Goal: Task Accomplishment & Management: Use online tool/utility

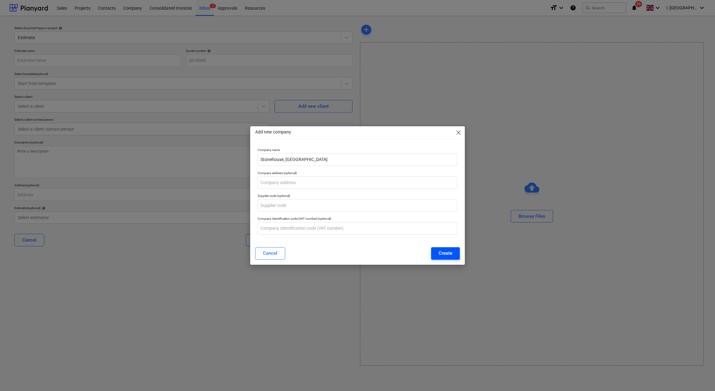
click at [450, 257] on button "Create" at bounding box center [445, 253] width 29 height 12
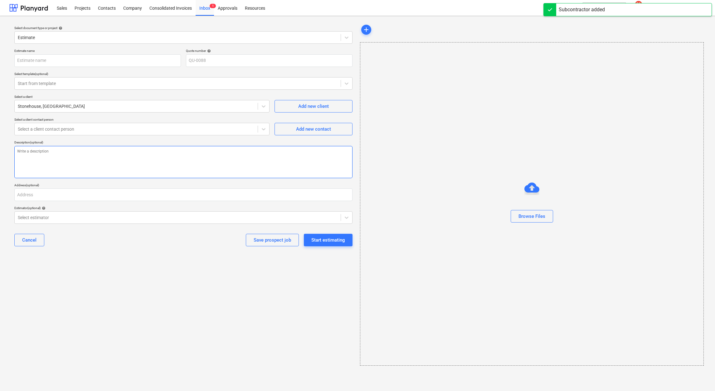
drag, startPoint x: 238, startPoint y: 270, endPoint x: 185, endPoint y: 159, distance: 123.4
click at [238, 270] on div "Select document type or project help Estimate Estimate name Quote number help Q…" at bounding box center [183, 194] width 348 height 347
click at [165, 138] on div "Estimate name Quote number help QU-0088 Select template (optional) Start from t…" at bounding box center [183, 149] width 343 height 207
click at [165, 135] on div "Estimate name Quote number help QU-0088 Select template (optional) Start from t…" at bounding box center [183, 149] width 343 height 207
click at [164, 133] on div "Select a client contact person" at bounding box center [136, 129] width 243 height 9
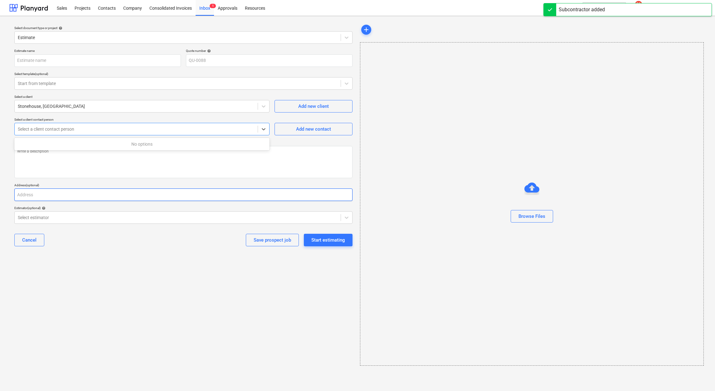
click at [208, 194] on input "text" at bounding box center [183, 194] width 338 height 12
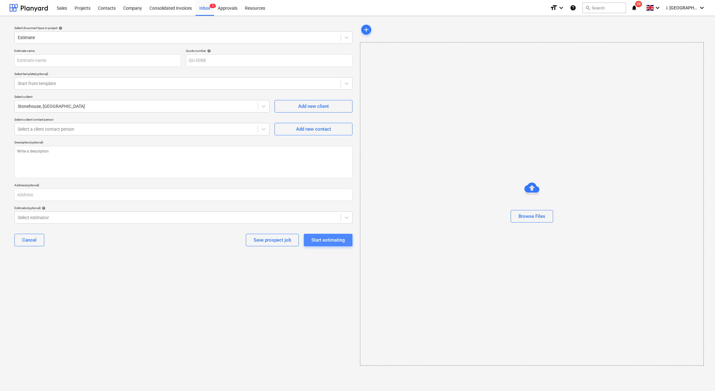
click at [326, 238] on div "Start estimating" at bounding box center [329, 240] width 34 height 8
click at [213, 217] on div at bounding box center [178, 217] width 320 height 6
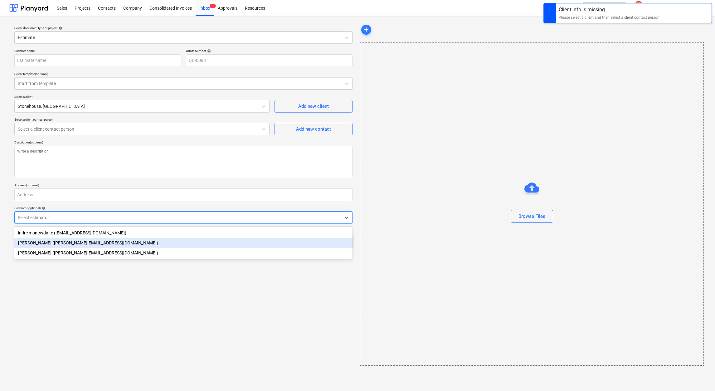
click at [207, 242] on div "[PERSON_NAME] ([PERSON_NAME][EMAIL_ADDRESS][DOMAIN_NAME])" at bounding box center [183, 243] width 338 height 10
type textarea "x"
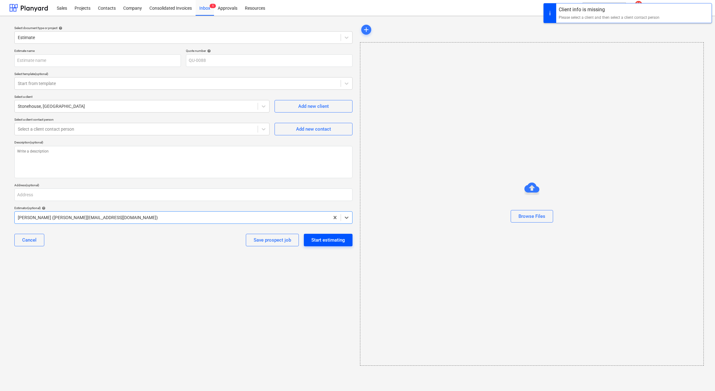
click at [318, 237] on div "Start estimating" at bounding box center [329, 240] width 34 height 8
drag, startPoint x: 177, startPoint y: 120, endPoint x: 172, endPoint y: 130, distance: 10.2
click at [176, 120] on div "Select a client contact person" at bounding box center [141, 119] width 255 height 4
click at [172, 132] on div at bounding box center [136, 129] width 237 height 6
paste input "[PERSON_NAME][EMAIL_ADDRESS][DOMAIN_NAME]>"
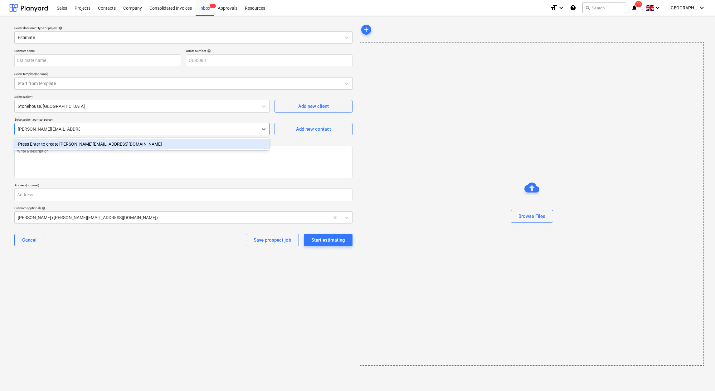
type input "[PERSON_NAME][EMAIL_ADDRESS][DOMAIN_NAME]"
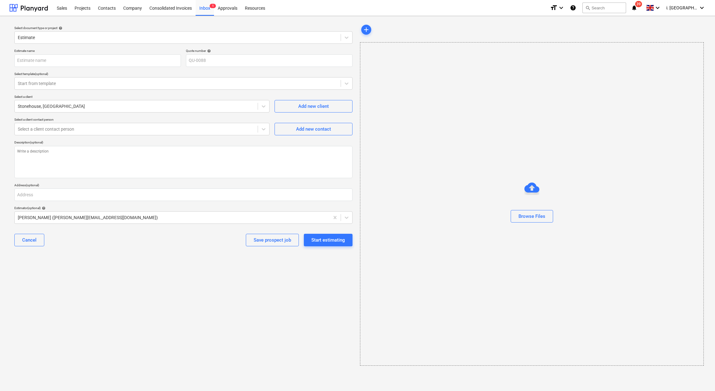
click at [205, 247] on div "Cancel Save prospect job Start estimating" at bounding box center [183, 239] width 338 height 22
click at [187, 128] on div at bounding box center [136, 129] width 237 height 6
click at [309, 126] on div "Add new contact" at bounding box center [313, 129] width 35 height 8
type textarea "x"
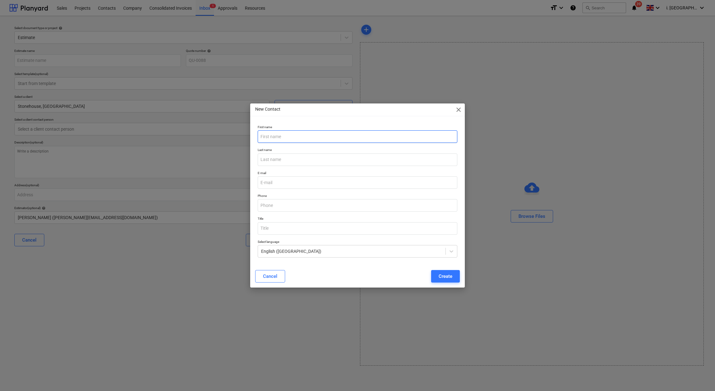
click at [282, 140] on input "text" at bounding box center [358, 136] width 200 height 12
click at [263, 186] on input "email" at bounding box center [358, 182] width 200 height 12
paste input "[PERSON_NAME][EMAIL_ADDRESS][DOMAIN_NAME]>"
type input "[PERSON_NAME][EMAIL_ADDRESS][DOMAIN_NAME]>"
click at [289, 137] on input "text" at bounding box center [358, 136] width 200 height 12
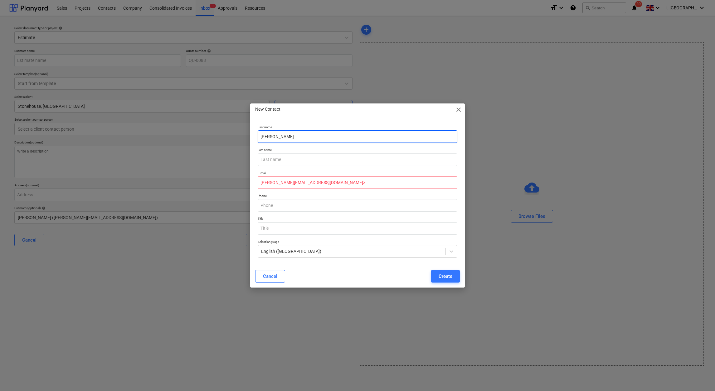
type input "[PERSON_NAME]"
click at [297, 212] on div "Phone" at bounding box center [357, 202] width 205 height 23
click at [448, 277] on div "Create" at bounding box center [446, 276] width 14 height 8
click at [330, 181] on input "[PERSON_NAME][EMAIL_ADDRESS][DOMAIN_NAME]>" at bounding box center [358, 182] width 200 height 12
type input "[PERSON_NAME][EMAIL_ADDRESS][DOMAIN_NAME]"
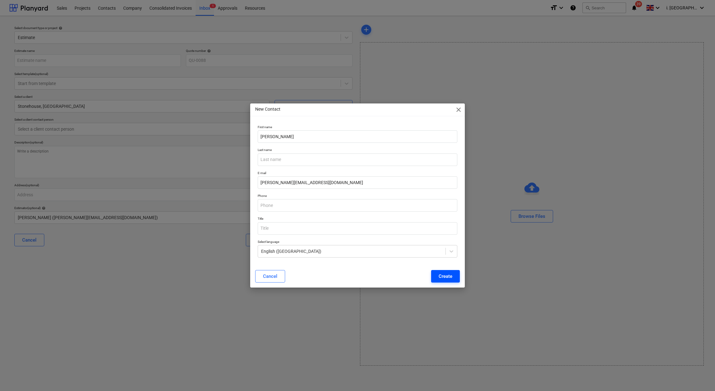
click at [458, 280] on div "Cancel Create" at bounding box center [358, 275] width 212 height 17
click at [450, 281] on button "Create" at bounding box center [445, 276] width 29 height 12
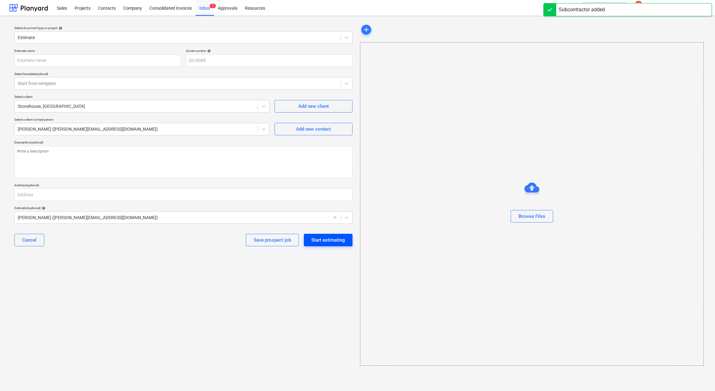
click at [319, 240] on div "Start estimating" at bounding box center [329, 240] width 34 height 8
click at [137, 61] on input "text" at bounding box center [97, 60] width 167 height 12
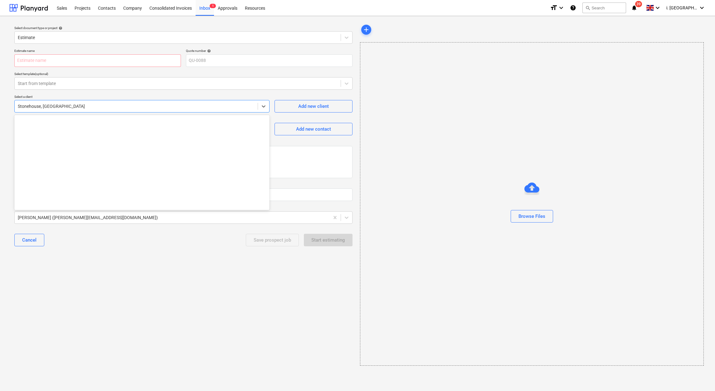
drag, startPoint x: 80, startPoint y: 104, endPoint x: -2, endPoint y: 106, distance: 82.1
click at [0, 106] on html "Sales Projects Contacts Company Consolidated Invoices Inbox 1 Approvals Resourc…" at bounding box center [357, 195] width 715 height 391
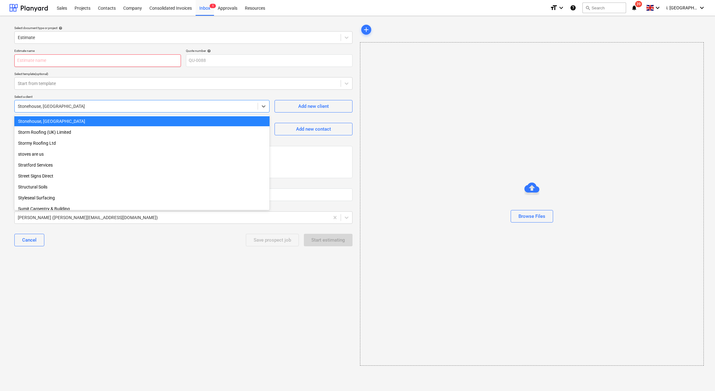
type textarea "x"
click at [72, 62] on input "text" at bounding box center [97, 60] width 167 height 12
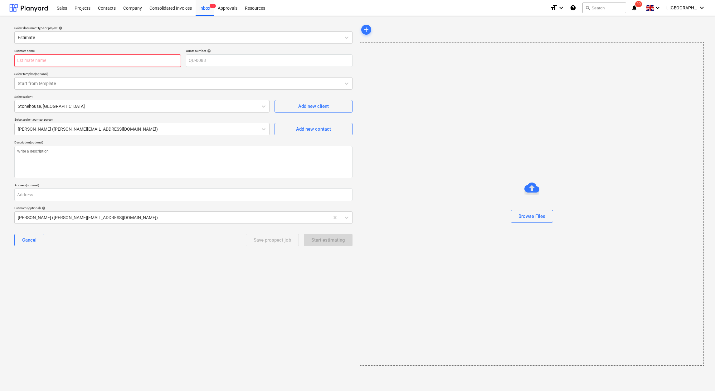
type input "S"
type textarea "x"
type input "St"
type textarea "x"
type input "Sto"
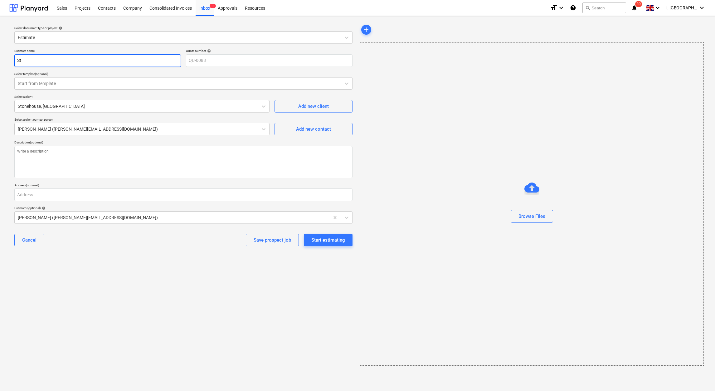
type textarea "x"
type input "Ston"
type textarea "x"
type input "Stone"
type textarea "x"
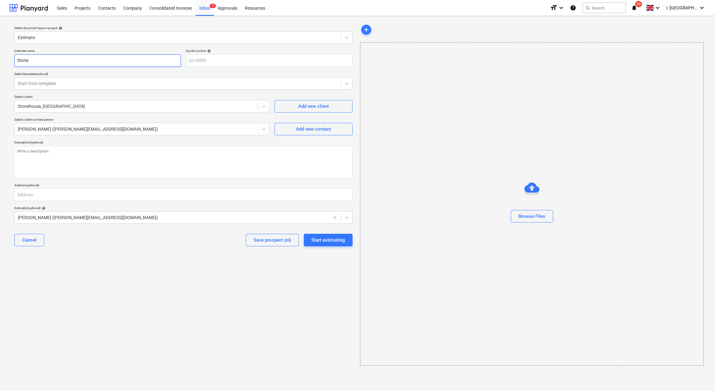
type input "Stoneh"
type textarea "x"
type input "Stoneho"
type textarea "x"
type input "Stonehou"
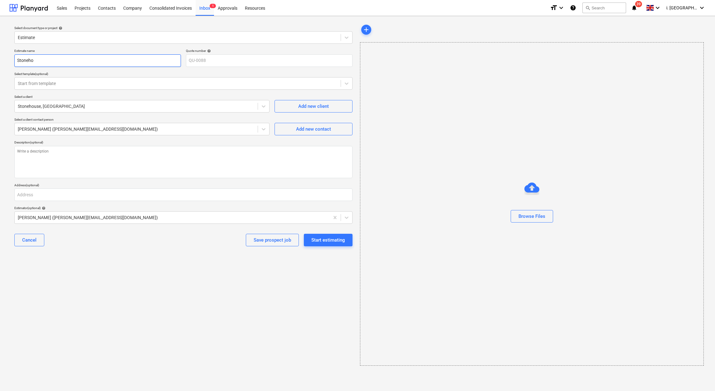
type textarea "x"
type input "Stonehous"
type textarea "x"
type input "Stonehouse"
type textarea "x"
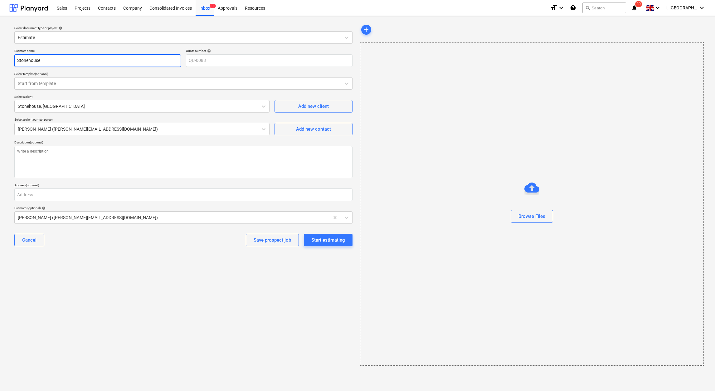
type input "Stonehouse"
type textarea "x"
type input "Stonehouse"
type textarea "x"
click at [75, 80] on div at bounding box center [178, 83] width 320 height 6
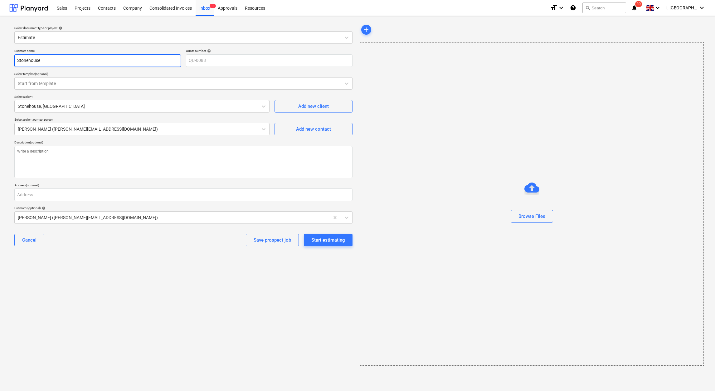
drag, startPoint x: 73, startPoint y: 69, endPoint x: 74, endPoint y: 61, distance: 8.6
click at [73, 65] on div "Estimate name Stonehouse Quote number help QU-0088 Select template (optional) S…" at bounding box center [183, 149] width 343 height 207
click at [74, 61] on input "Stonehouse" at bounding box center [97, 60] width 167 height 12
drag, startPoint x: 74, startPoint y: 61, endPoint x: -2, endPoint y: 32, distance: 81.4
click at [0, 32] on html "Sales Projects Contacts Company Consolidated Invoices Inbox 1 Approvals Resourc…" at bounding box center [357, 195] width 715 height 391
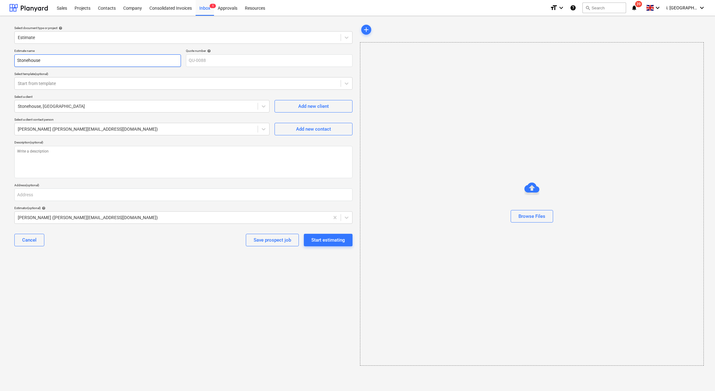
paste input ", Westmancote, [GEOGRAPHIC_DATA], - Extension, Internal works and Garage"
type input "Stonehouse, [GEOGRAPHIC_DATA], [GEOGRAPHIC_DATA], - Extension, Internal works a…"
type textarea "x"
type input "Stonehouse, [GEOGRAPHIC_DATA], [GEOGRAPHIC_DATA], - Extension, Internal works a…"
click at [209, 229] on div "Cancel Save prospect job Start estimating" at bounding box center [183, 239] width 338 height 22
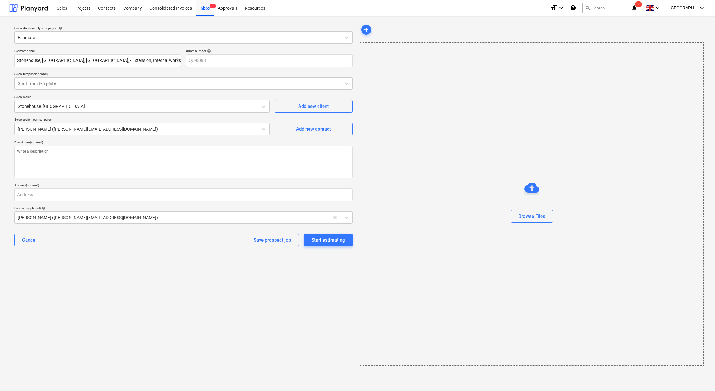
click at [262, 320] on div "Select document type or project help Estimate Estimate name Stonehouse, [GEOGRA…" at bounding box center [183, 194] width 348 height 347
click at [535, 217] on div "Browse Files" at bounding box center [532, 216] width 27 height 8
click at [527, 213] on div "Browse Files" at bounding box center [532, 216] width 27 height 8
click at [328, 242] on div "Start estimating" at bounding box center [329, 240] width 34 height 8
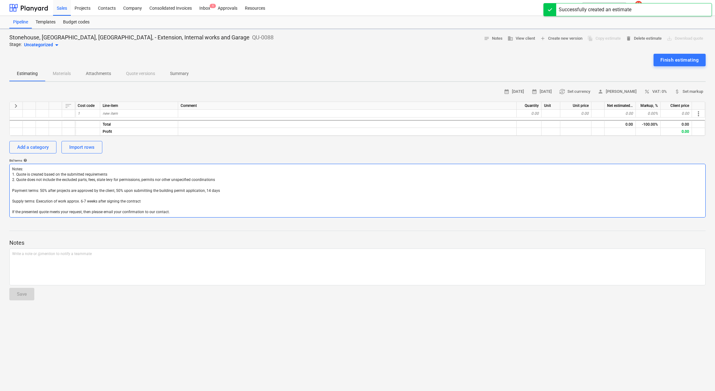
type textarea "x"
click at [78, 148] on div "Import rows" at bounding box center [81, 147] width 25 height 8
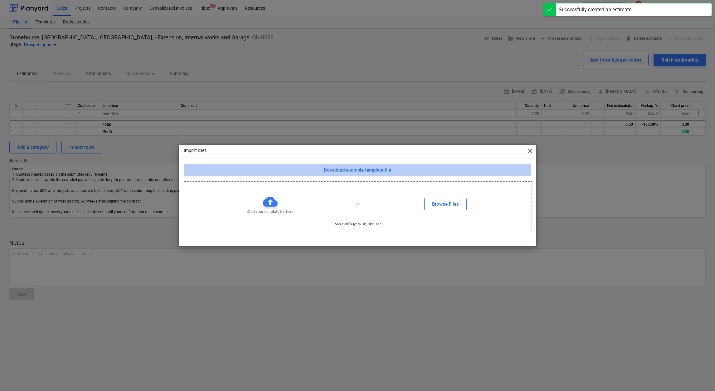
click at [335, 167] on div "Download example template file" at bounding box center [357, 170] width 67 height 8
